Goal: Task Accomplishment & Management: Manage account settings

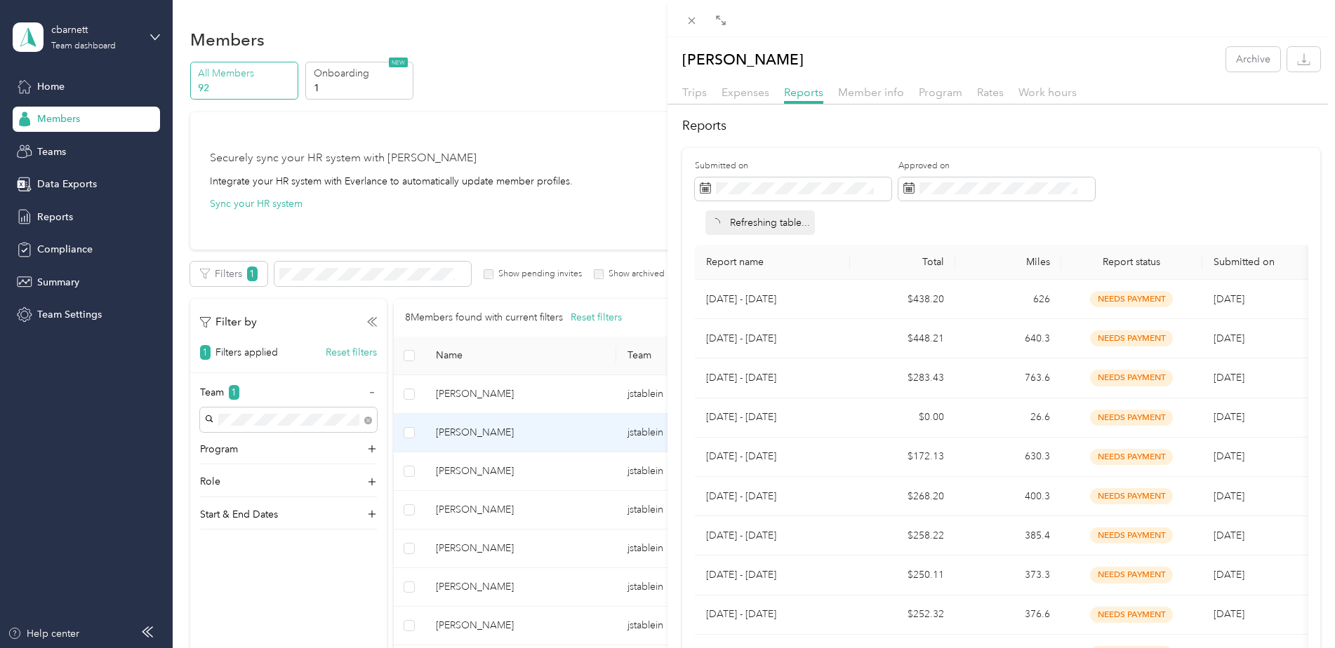
scroll to position [211, 0]
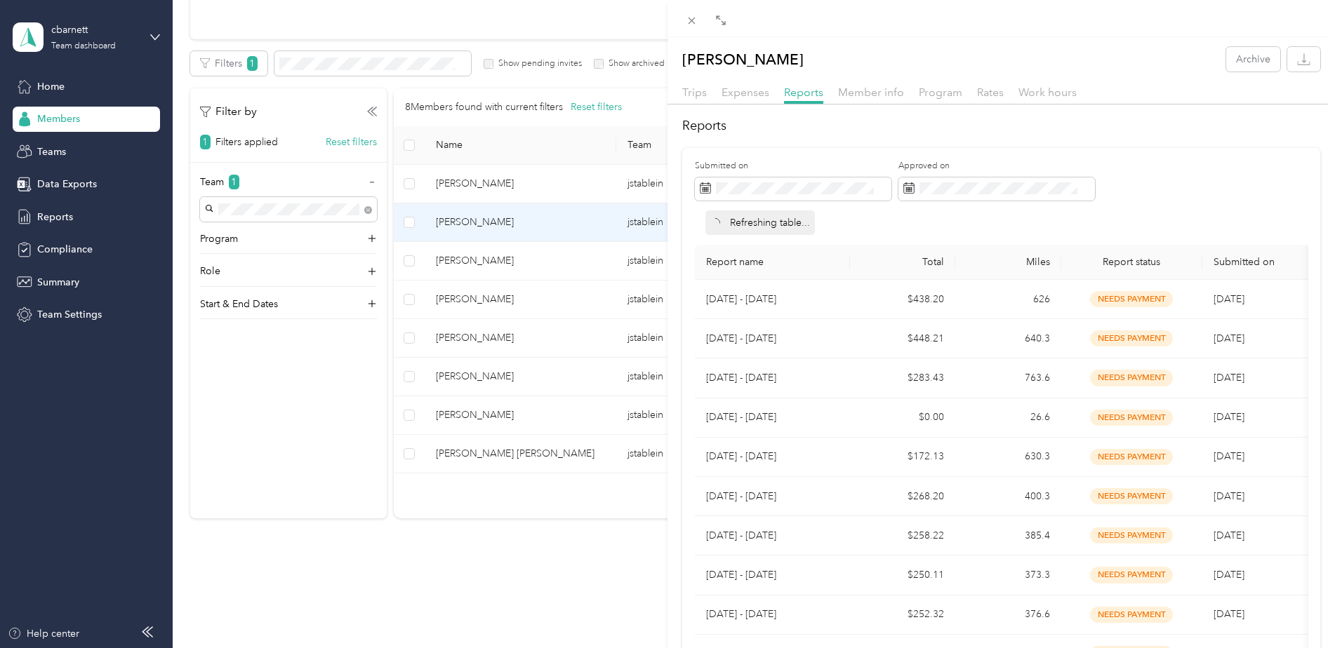
click at [516, 365] on div "[PERSON_NAME] Archive Trips Expenses Reports Member info Program Rates Work hou…" at bounding box center [667, 324] width 1335 height 648
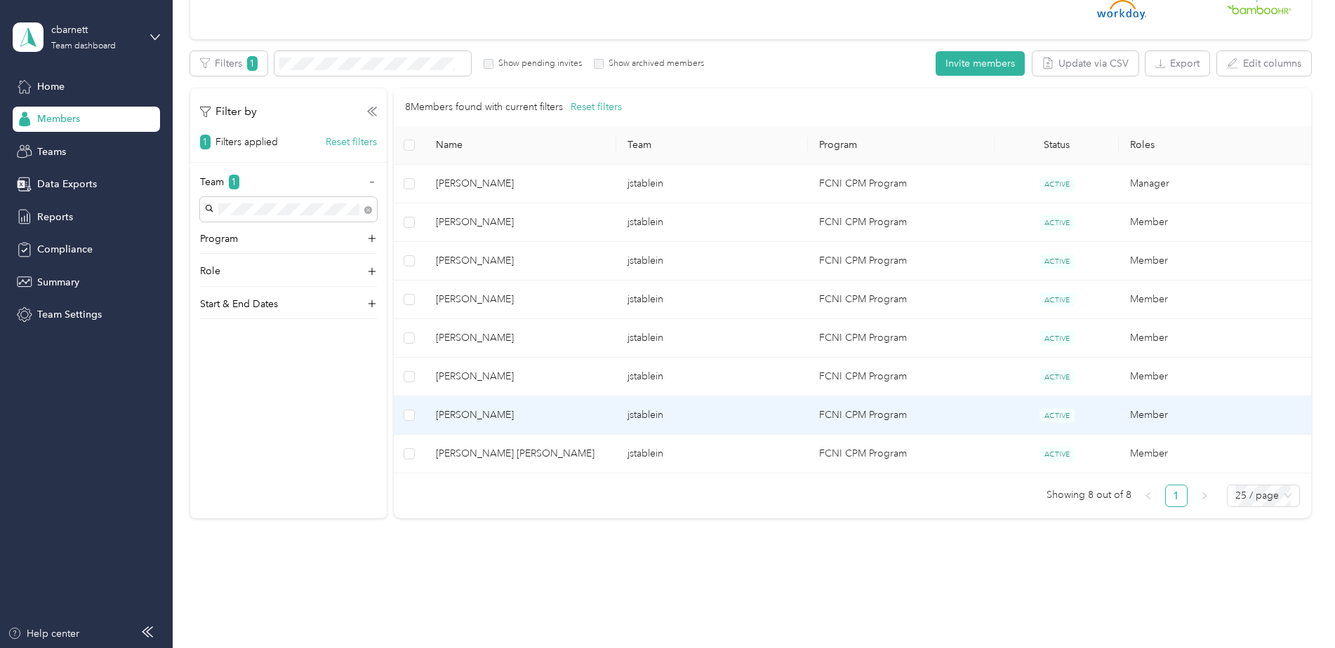
click at [492, 406] on td "[PERSON_NAME]" at bounding box center [521, 415] width 192 height 39
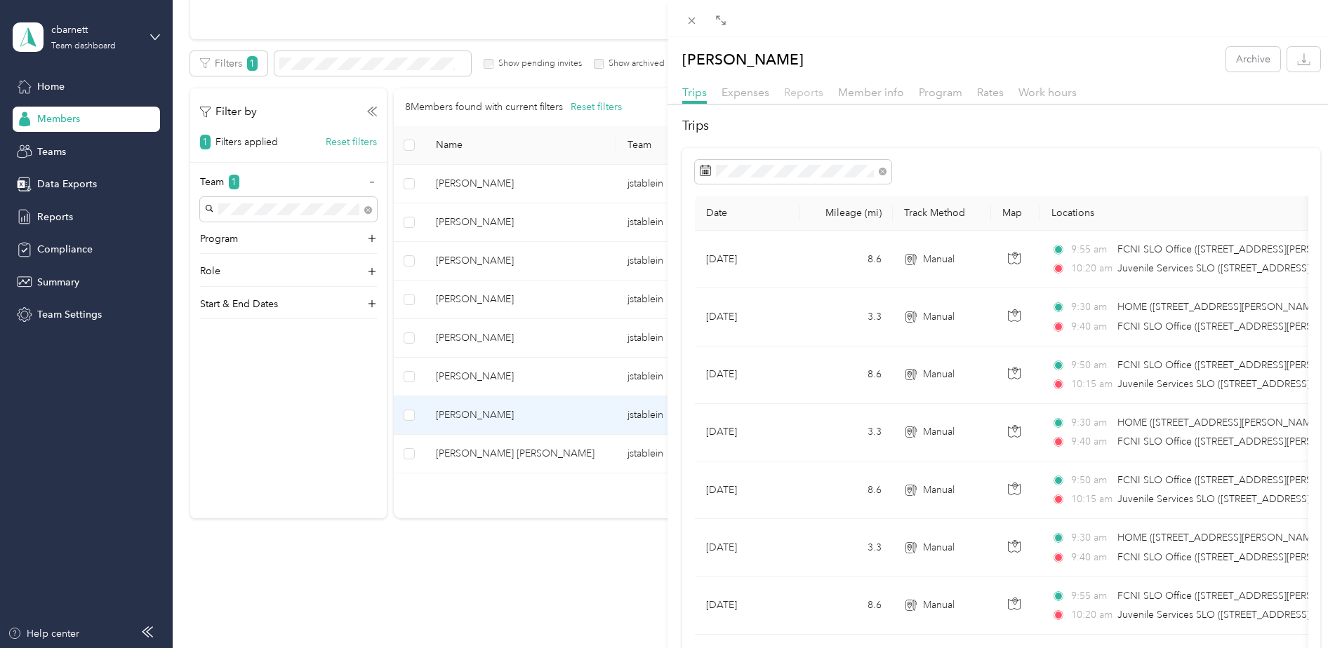
click at [813, 92] on span "Reports" at bounding box center [803, 92] width 39 height 13
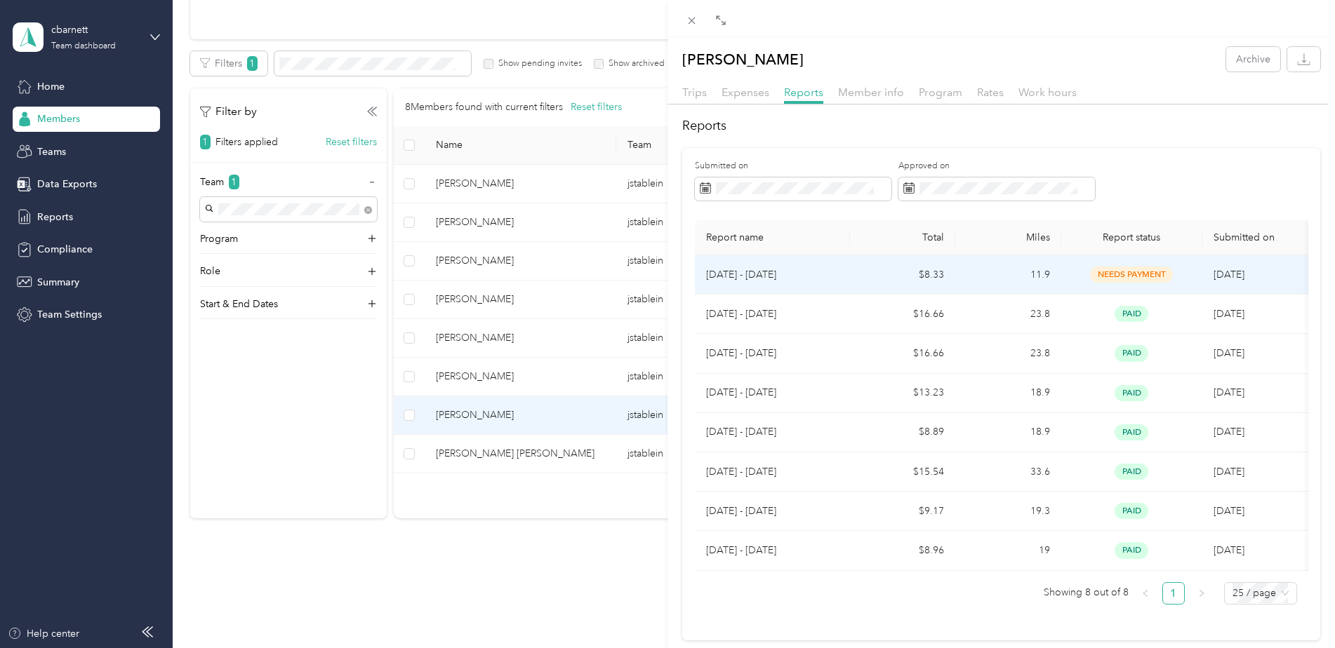
click at [847, 281] on td "[DATE] - [DATE]" at bounding box center [772, 274] width 155 height 39
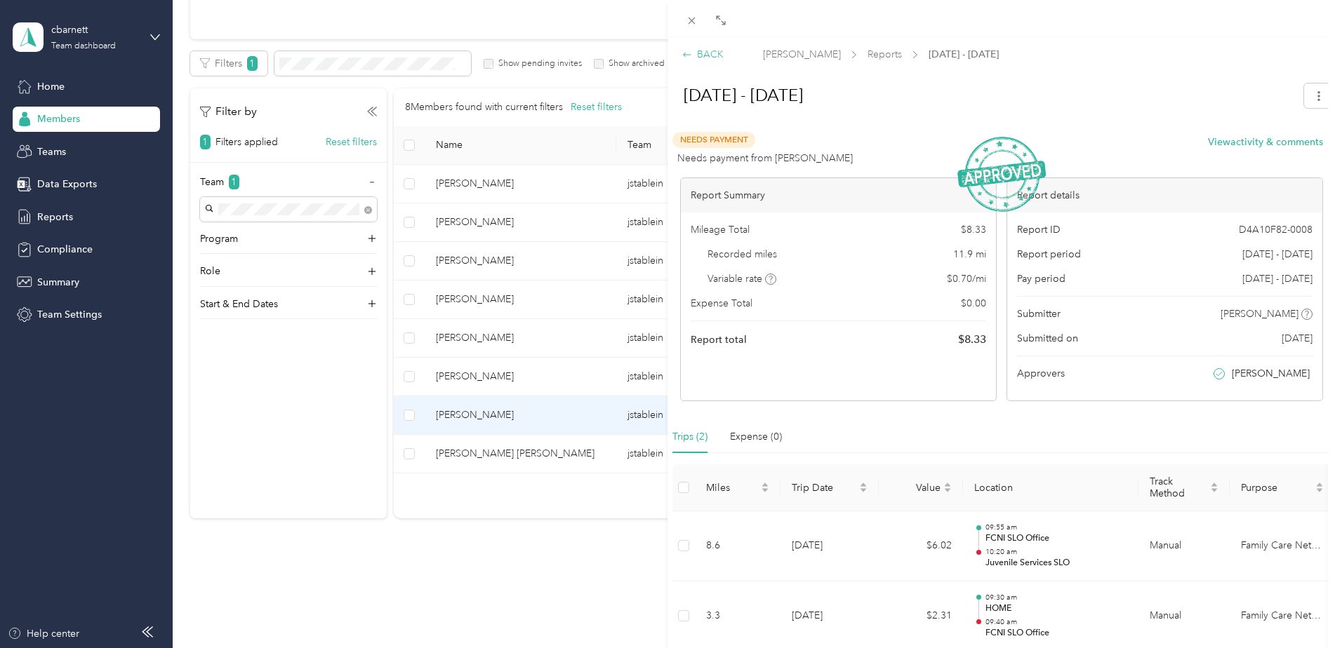
click at [710, 51] on div "BACK" at bounding box center [702, 54] width 41 height 15
